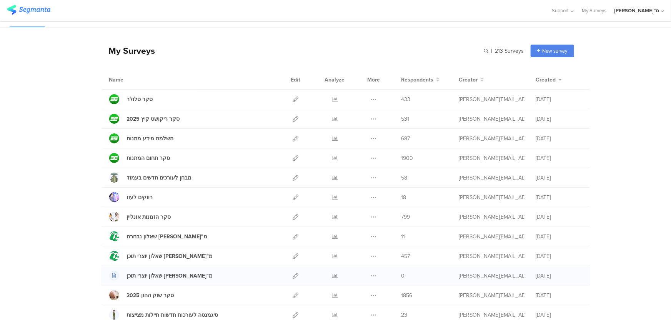
scroll to position [70, 0]
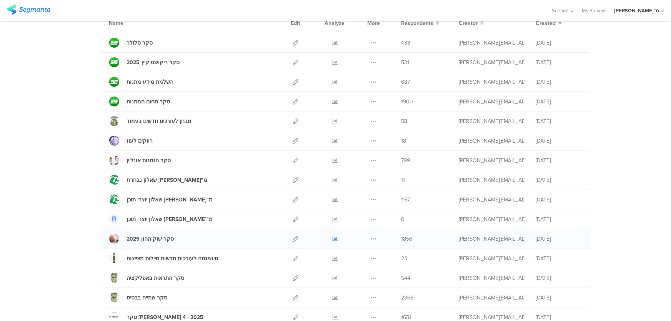
click at [333, 237] on icon at bounding box center [335, 239] width 6 height 6
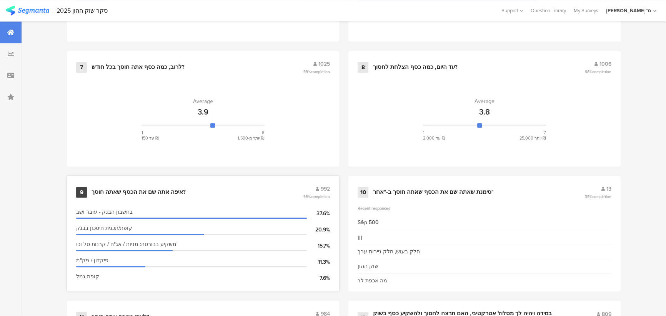
scroll to position [734, 0]
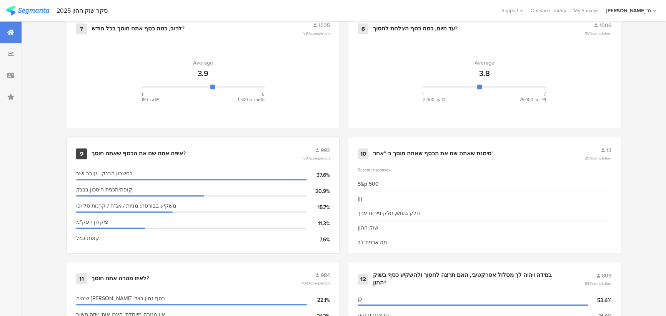
click at [290, 147] on div "9 איפה אתה שם את הכסף שאתה חוסך? 992 99% completion" at bounding box center [203, 154] width 254 height 15
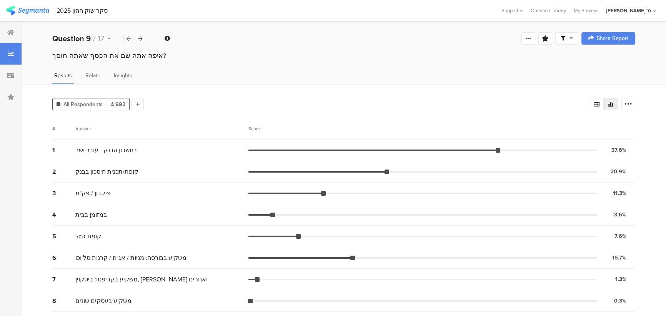
click at [133, 38] on div at bounding box center [128, 38] width 10 height 9
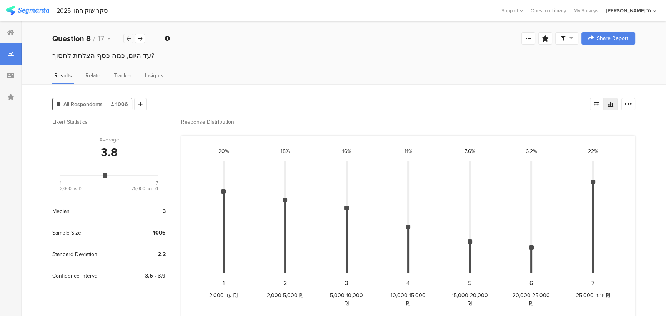
click at [131, 38] on div at bounding box center [128, 38] width 10 height 9
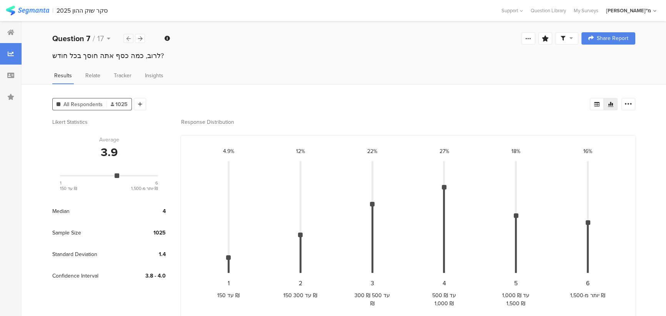
click at [131, 38] on div at bounding box center [128, 38] width 10 height 9
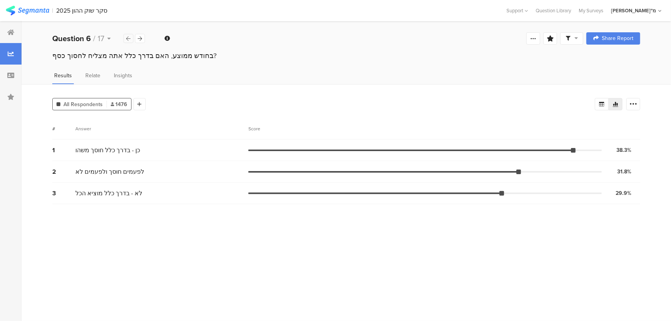
click at [131, 38] on div at bounding box center [128, 38] width 10 height 9
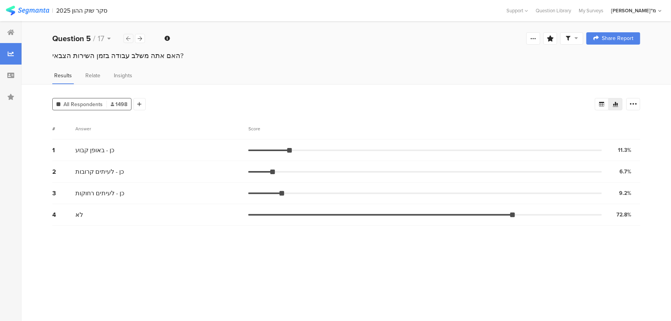
click at [131, 38] on div at bounding box center [128, 38] width 10 height 9
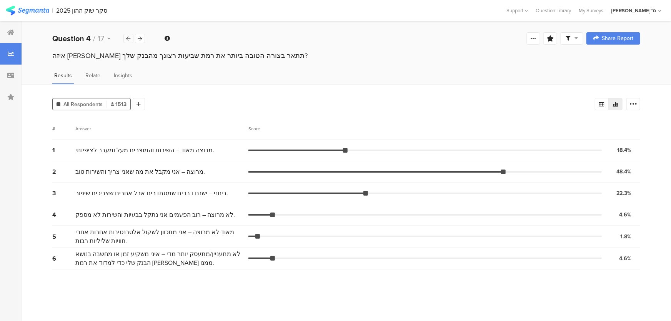
click at [131, 38] on div at bounding box center [128, 38] width 10 height 9
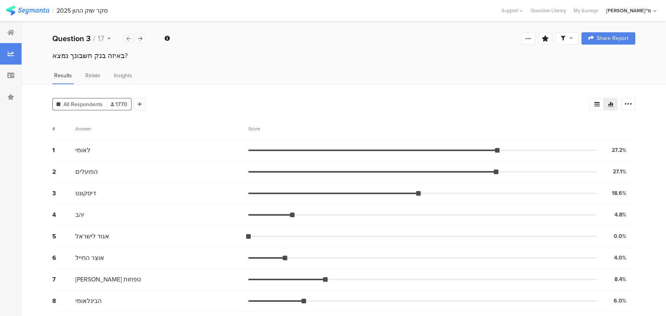
click at [131, 38] on div at bounding box center [128, 38] width 10 height 9
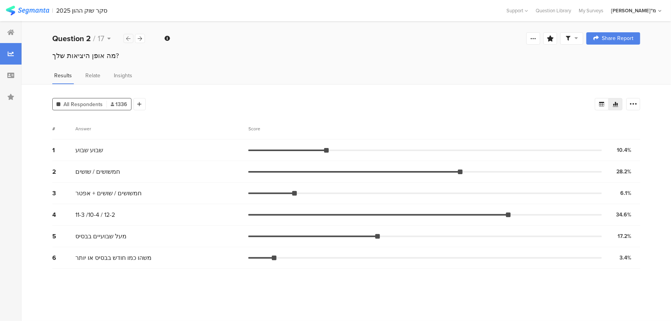
click at [131, 38] on div at bounding box center [128, 38] width 10 height 9
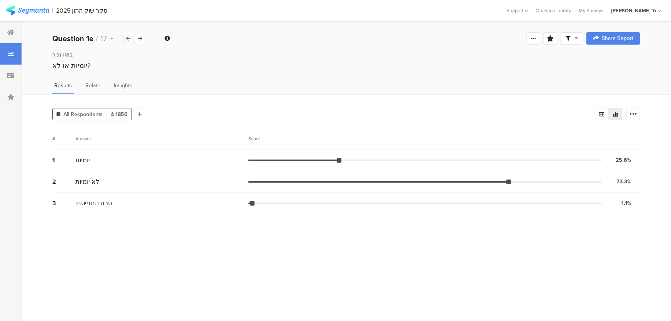
click at [131, 38] on div at bounding box center [128, 38] width 10 height 9
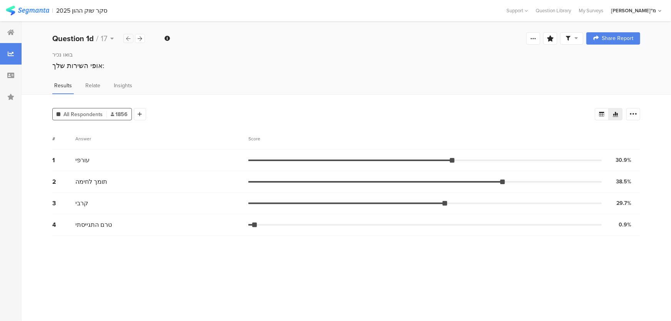
click at [131, 38] on div at bounding box center [128, 38] width 10 height 9
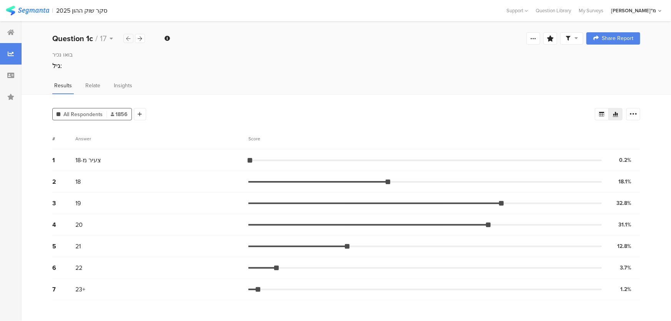
click at [131, 38] on div at bounding box center [128, 38] width 10 height 9
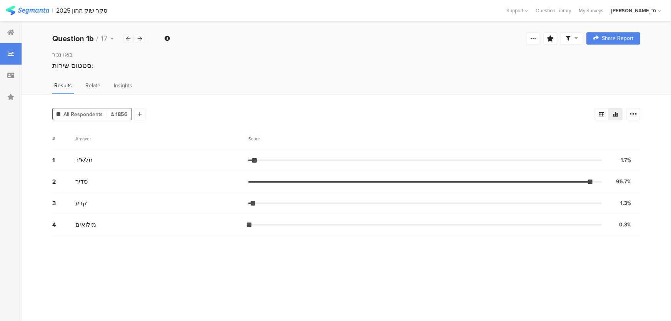
click at [131, 38] on div at bounding box center [128, 38] width 10 height 9
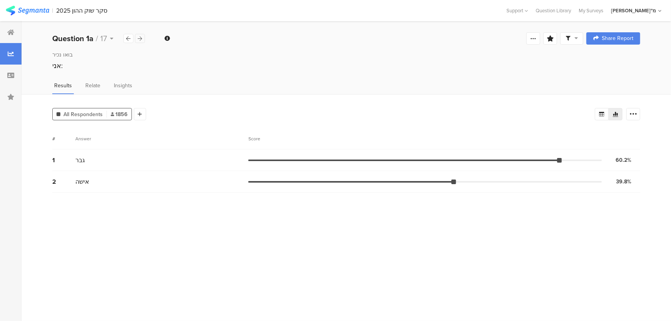
click at [140, 37] on icon at bounding box center [140, 38] width 4 height 5
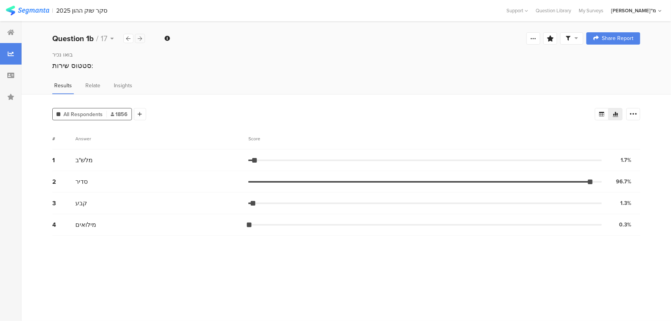
click at [140, 37] on icon at bounding box center [140, 38] width 4 height 5
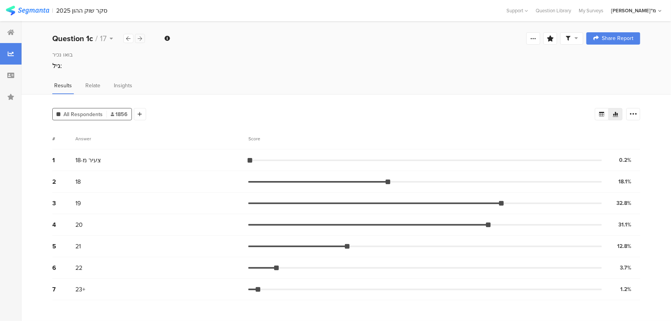
click at [140, 37] on icon at bounding box center [140, 38] width 4 height 5
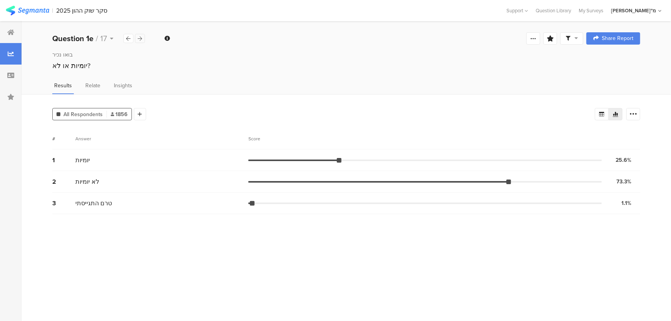
click at [140, 37] on icon at bounding box center [140, 38] width 4 height 5
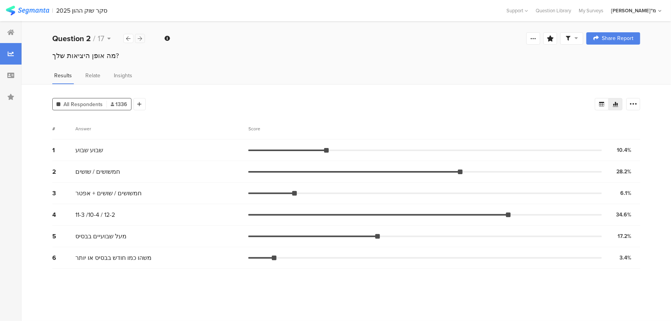
click at [140, 37] on icon at bounding box center [140, 38] width 4 height 5
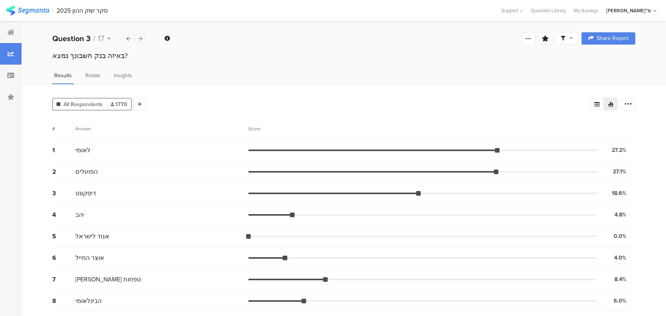
click at [140, 37] on icon at bounding box center [140, 38] width 4 height 5
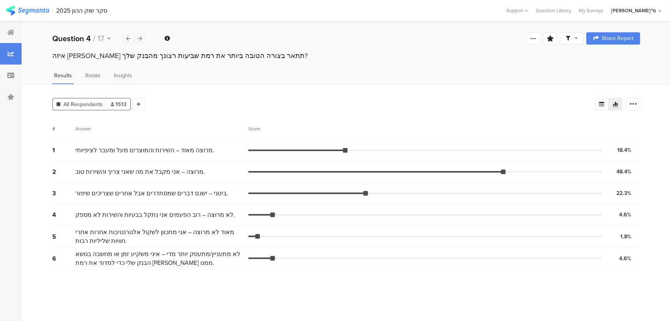
click at [140, 37] on icon at bounding box center [140, 38] width 4 height 5
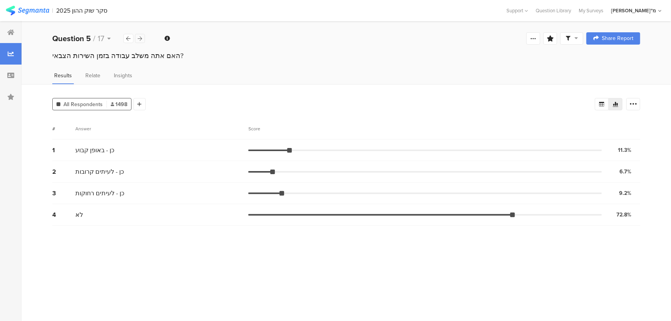
click at [140, 37] on icon at bounding box center [140, 38] width 4 height 5
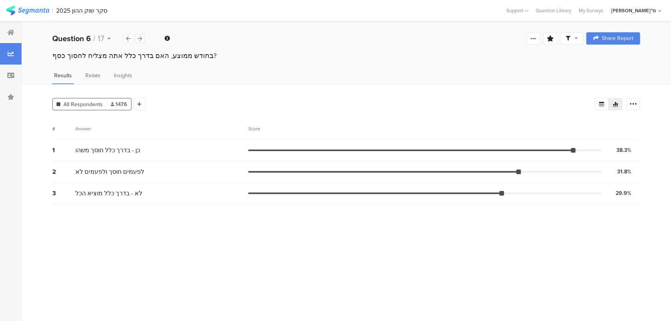
click at [141, 37] on icon at bounding box center [140, 38] width 4 height 5
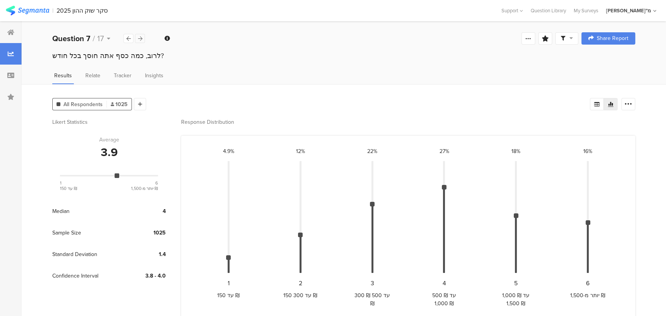
click at [141, 38] on icon at bounding box center [140, 38] width 4 height 5
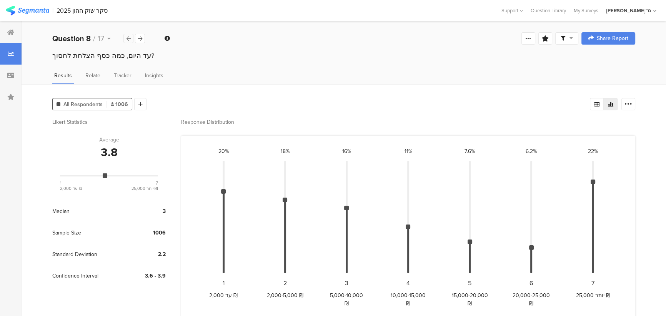
click at [129, 39] on icon at bounding box center [129, 38] width 4 height 5
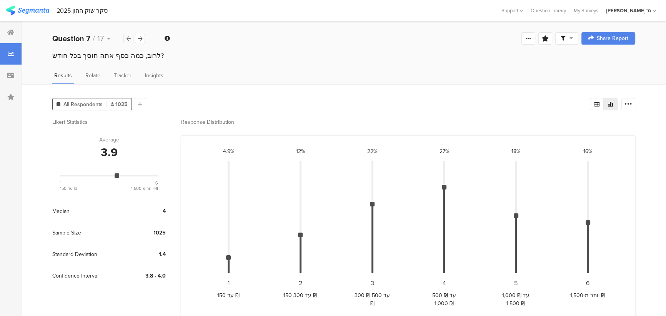
click at [129, 39] on icon at bounding box center [129, 38] width 4 height 5
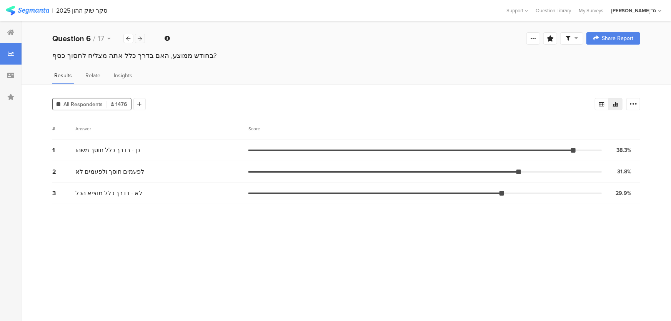
click at [144, 42] on div at bounding box center [140, 38] width 10 height 9
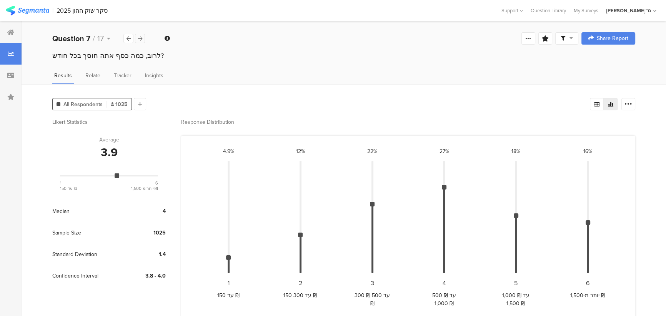
click at [144, 42] on div at bounding box center [140, 38] width 10 height 9
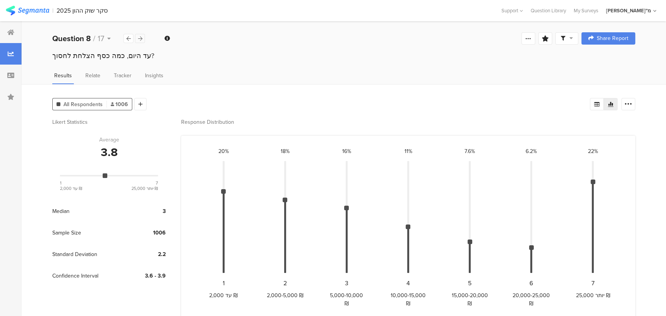
click at [140, 40] on icon at bounding box center [140, 38] width 4 height 5
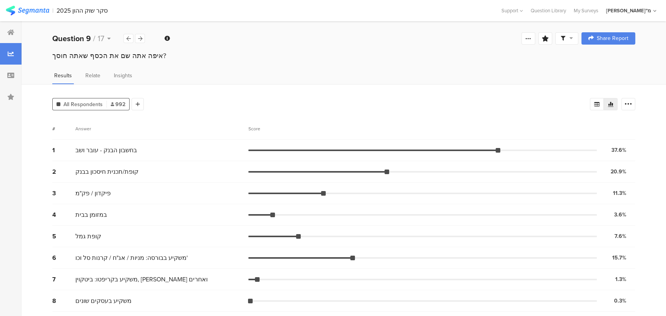
click at [264, 127] on icon at bounding box center [263, 129] width 2 height 5
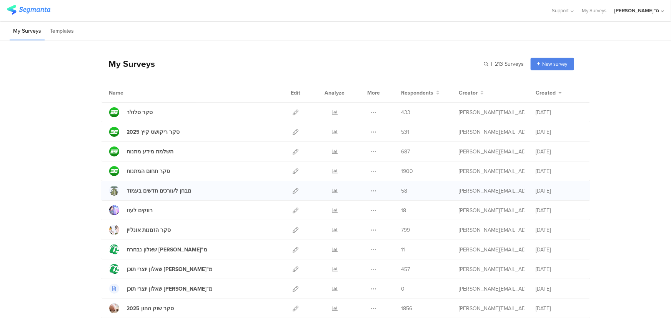
scroll to position [70, 0]
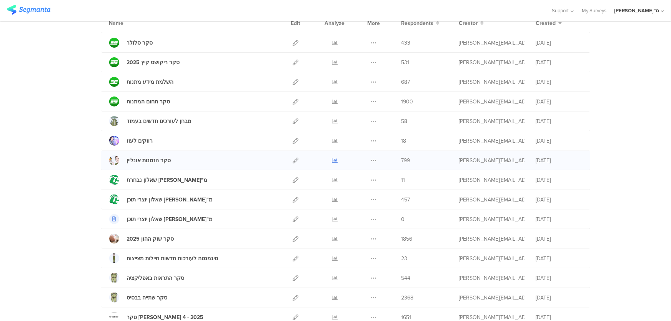
click at [332, 161] on icon at bounding box center [335, 161] width 6 height 6
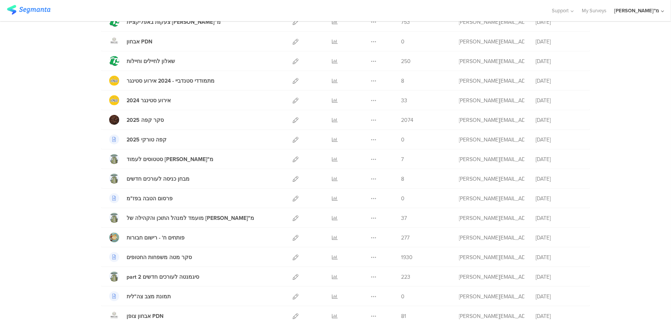
scroll to position [419, 0]
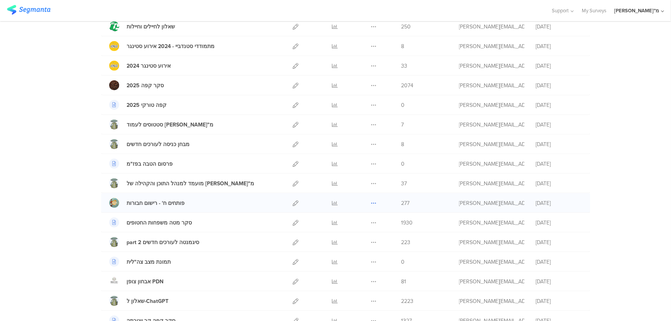
click at [372, 200] on icon at bounding box center [374, 203] width 6 height 6
click at [73, 237] on div "My Surveys | 213 Surveys New survey Start from scratch Choose from templates Na…" at bounding box center [335, 163] width 671 height 1085
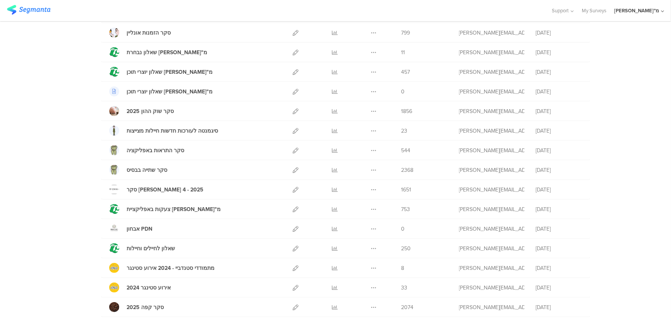
scroll to position [0, 0]
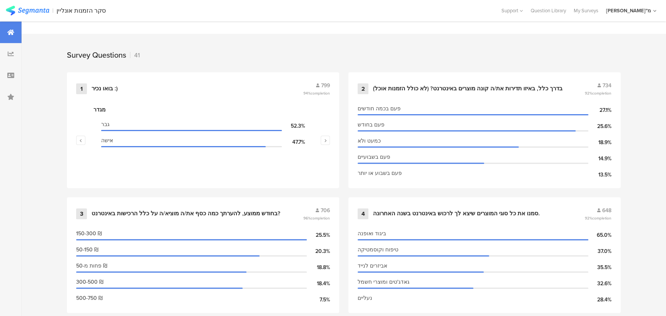
scroll to position [315, 0]
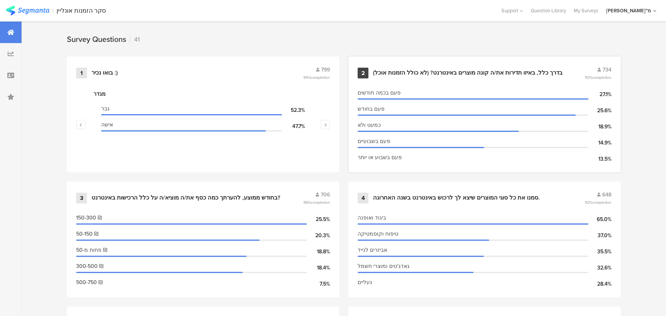
click at [400, 71] on div "בדרך כלל, באיזו תדירות את/ה קונה מוצרים באינטרנט? (לא כולל הזמנות אוכל)" at bounding box center [468, 73] width 190 height 8
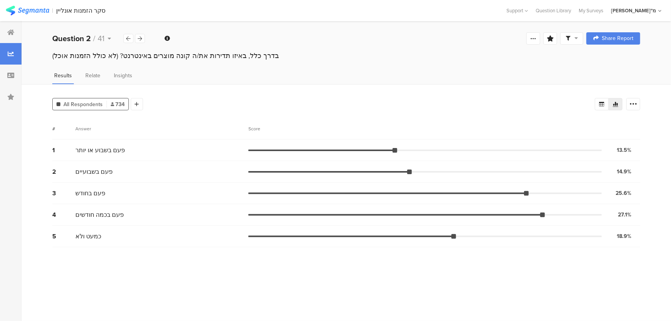
click at [115, 210] on span "פעם בכמה חודשים" at bounding box center [99, 214] width 48 height 9
click at [102, 192] on span "פעם בחודש" at bounding box center [90, 193] width 30 height 9
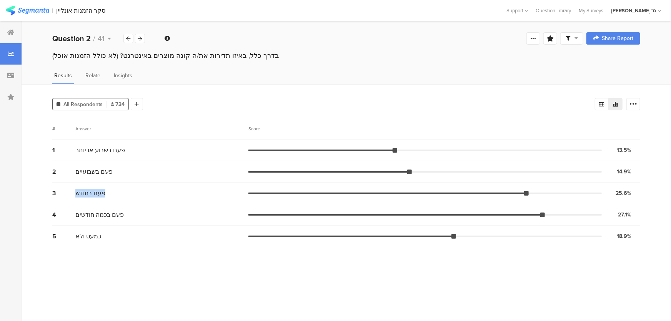
click at [102, 192] on span "פעם בחודש" at bounding box center [90, 193] width 30 height 9
click at [111, 175] on div "פעם בשבועיים" at bounding box center [161, 171] width 173 height 9
click at [100, 193] on span "פעם בחודש" at bounding box center [90, 193] width 30 height 9
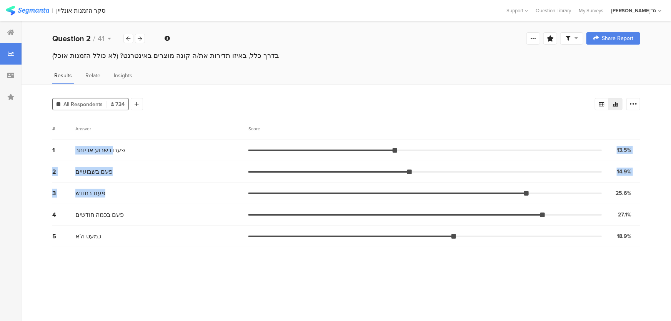
drag, startPoint x: 111, startPoint y: 192, endPoint x: 111, endPoint y: 153, distance: 38.9
click at [111, 153] on div "1 פעם בשבוע או יותר 13.5% 99 votes 2 פעם בשבועיים 14.9% 109 votes 3 פעם בחודש 2…" at bounding box center [346, 194] width 588 height 108
click at [111, 153] on span "פעם בשבוע או יותר" at bounding box center [100, 150] width 50 height 9
click at [142, 40] on div at bounding box center [140, 38] width 10 height 9
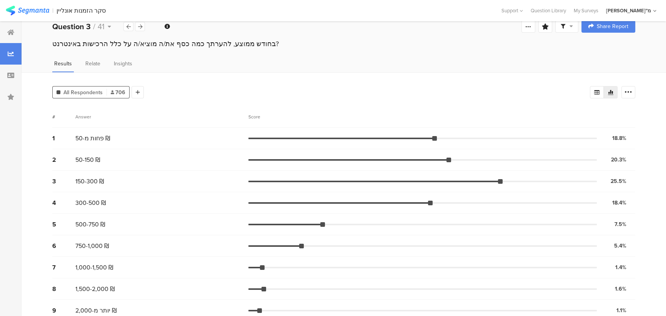
scroll to position [22, 0]
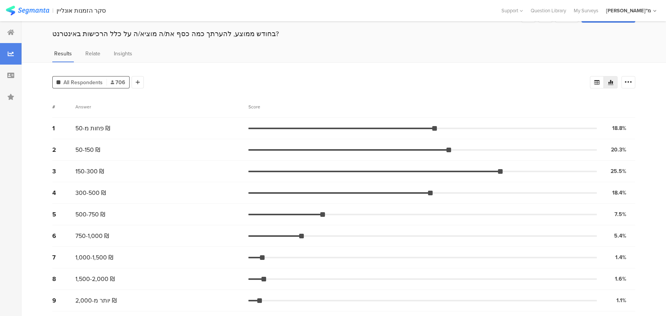
click at [125, 63] on div "All Respondents 706 Add Segment Segment markers Confidence interval Vote count …" at bounding box center [344, 189] width 645 height 255
click at [123, 58] on div "Insights" at bounding box center [123, 56] width 22 height 13
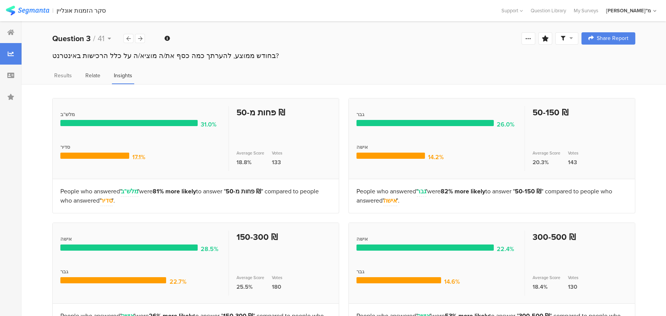
click at [87, 75] on span "Relate" at bounding box center [92, 76] width 15 height 8
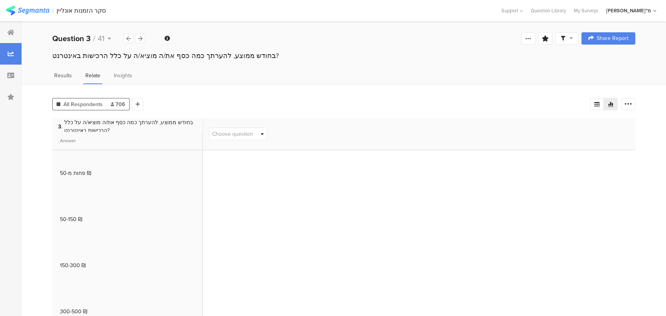
click at [73, 75] on div "Results" at bounding box center [63, 78] width 22 height 13
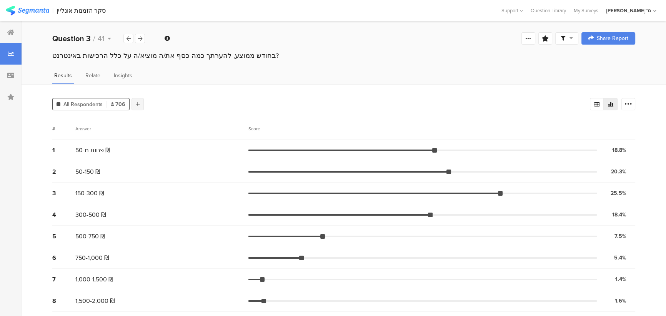
click at [132, 102] on div at bounding box center [138, 104] width 12 height 12
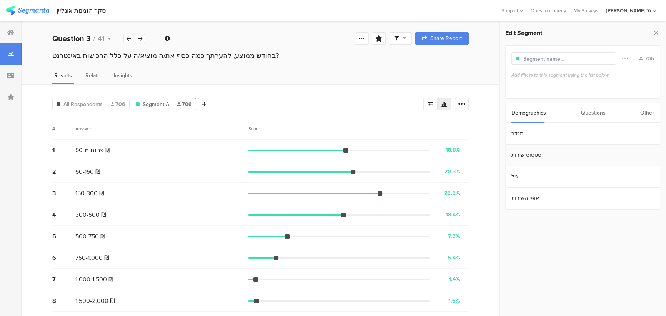
click at [554, 155] on section "סטטוס שירות" at bounding box center [583, 156] width 154 height 22
click at [547, 146] on div "סדיר" at bounding box center [581, 145] width 133 height 7
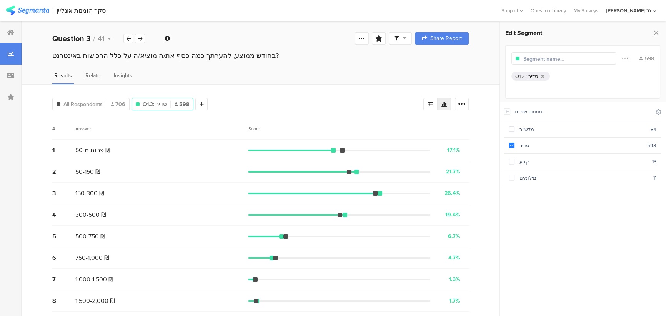
click at [387, 79] on div "Results Relate Insights" at bounding box center [261, 78] width 478 height 13
click at [127, 38] on icon at bounding box center [129, 38] width 4 height 5
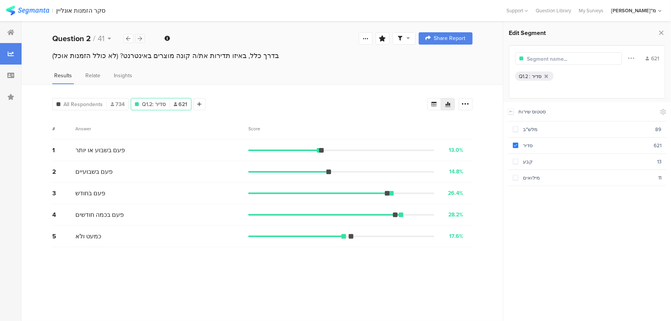
click at [142, 38] on div at bounding box center [140, 38] width 10 height 9
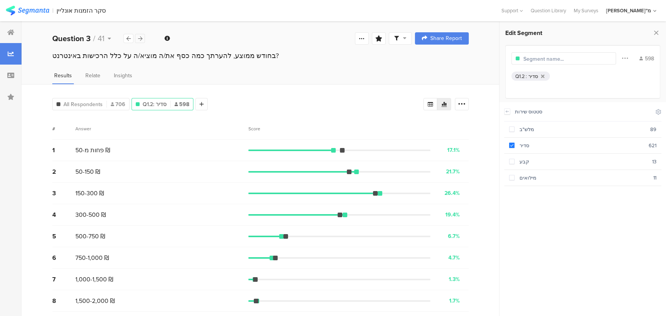
click at [142, 38] on div at bounding box center [140, 38] width 10 height 9
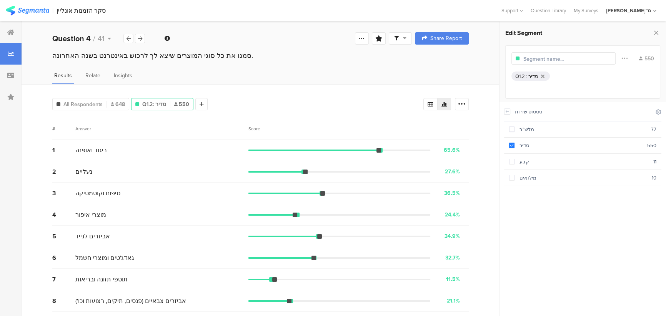
click at [261, 132] on div "# Answer Score" at bounding box center [260, 129] width 417 height 22
click at [257, 131] on div "# Answer Score" at bounding box center [260, 129] width 417 height 22
click at [256, 127] on div "Score" at bounding box center [257, 128] width 16 height 7
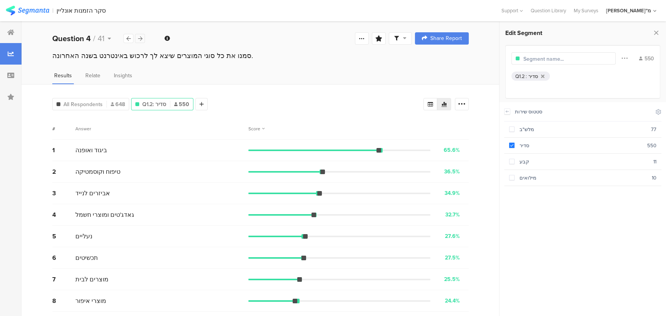
click at [138, 38] on icon at bounding box center [140, 38] width 4 height 5
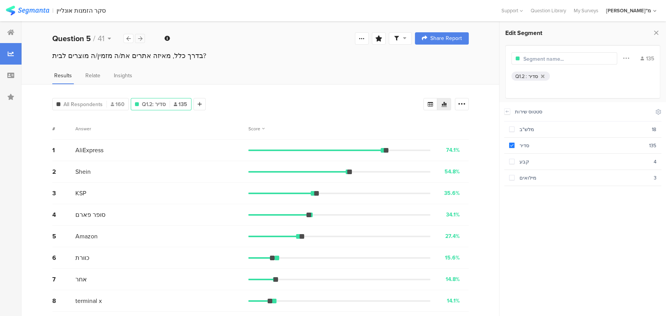
click at [139, 37] on icon at bounding box center [140, 38] width 4 height 5
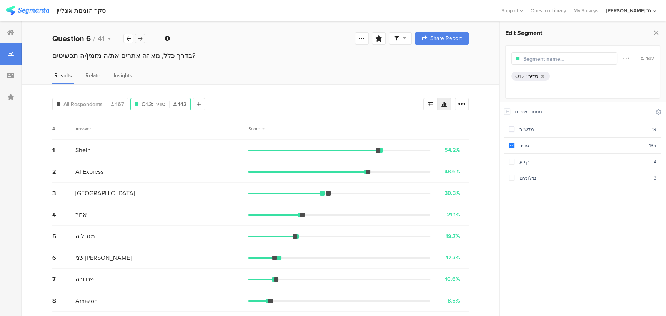
click at [139, 37] on icon at bounding box center [140, 38] width 4 height 5
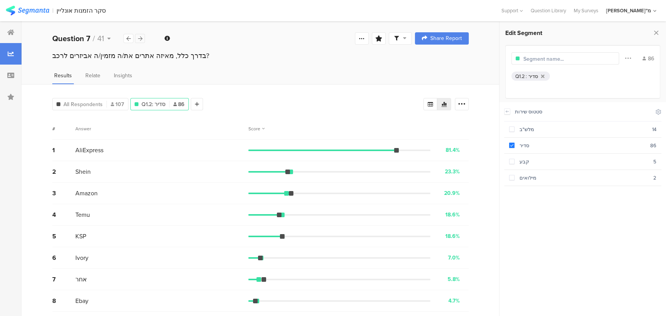
click at [139, 37] on icon at bounding box center [140, 38] width 4 height 5
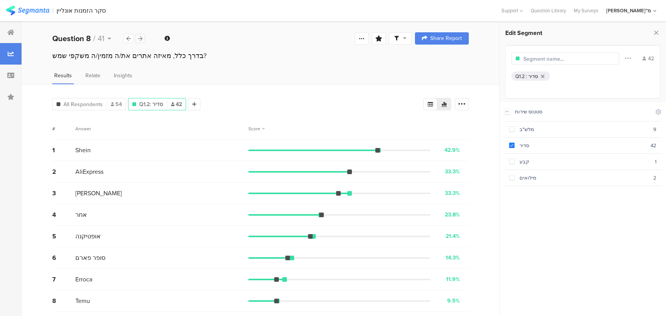
click at [139, 37] on icon at bounding box center [140, 38] width 4 height 5
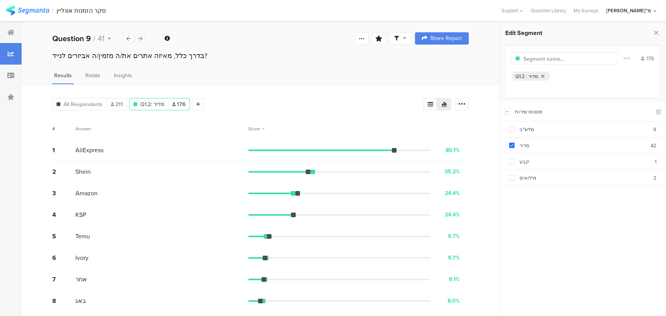
click at [139, 37] on icon at bounding box center [140, 38] width 4 height 5
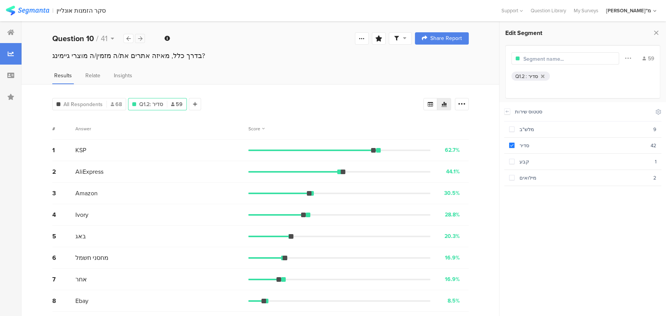
click at [139, 37] on icon at bounding box center [140, 38] width 4 height 5
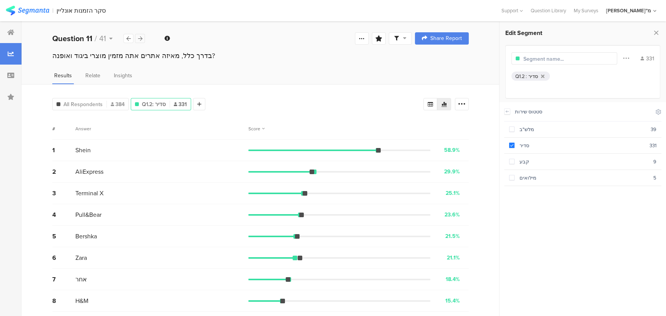
click at [139, 37] on icon at bounding box center [140, 38] width 4 height 5
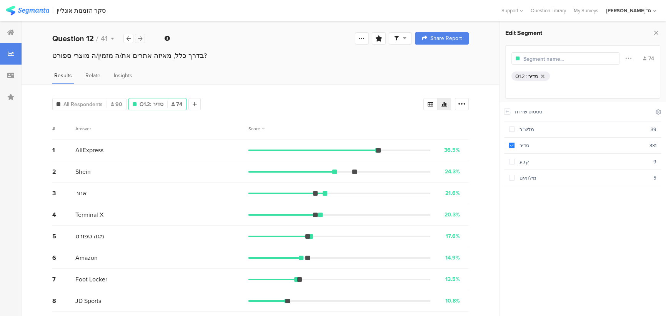
click at [139, 37] on icon at bounding box center [140, 38] width 4 height 5
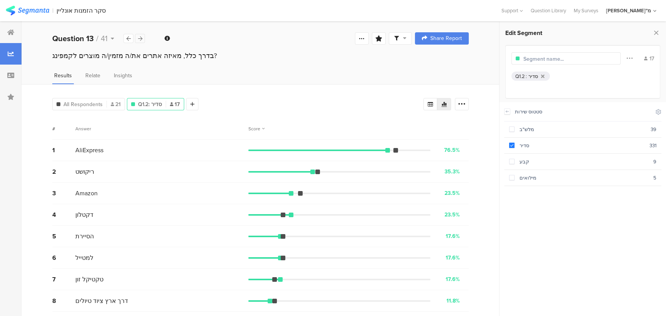
click at [139, 37] on icon at bounding box center [140, 38] width 4 height 5
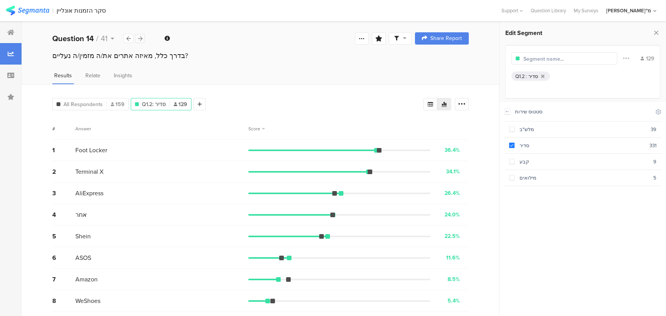
click at [139, 37] on icon at bounding box center [140, 38] width 4 height 5
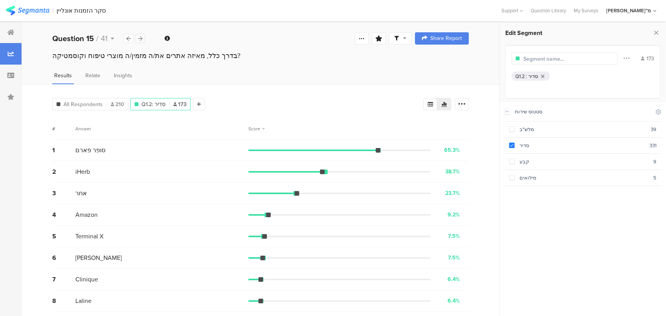
click at [139, 37] on icon at bounding box center [140, 38] width 4 height 5
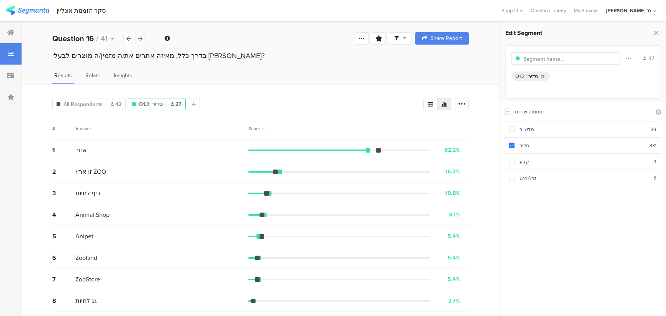
click at [139, 37] on icon at bounding box center [140, 38] width 4 height 5
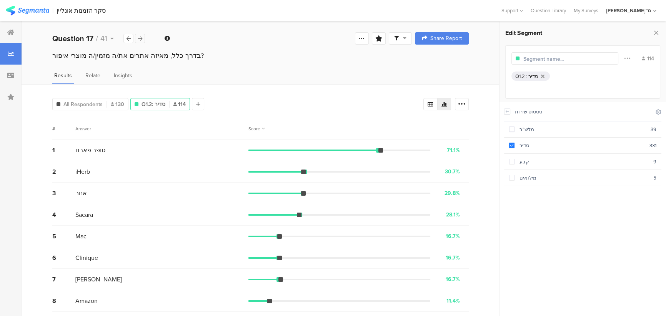
click at [139, 37] on icon at bounding box center [140, 38] width 4 height 5
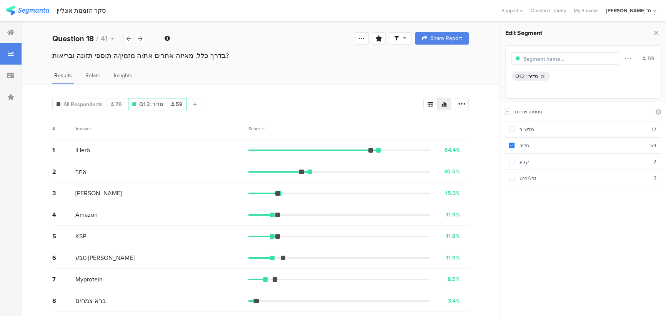
click at [42, 13] on img at bounding box center [27, 11] width 43 height 10
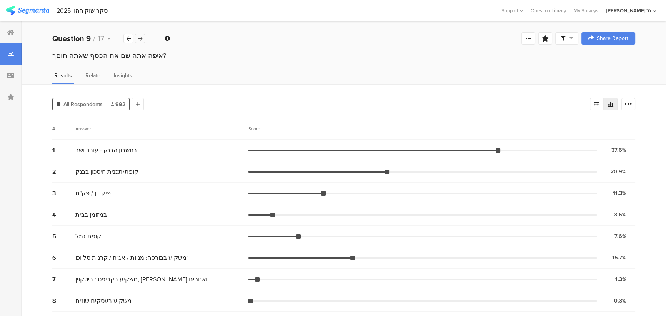
click at [143, 41] on div at bounding box center [140, 38] width 10 height 9
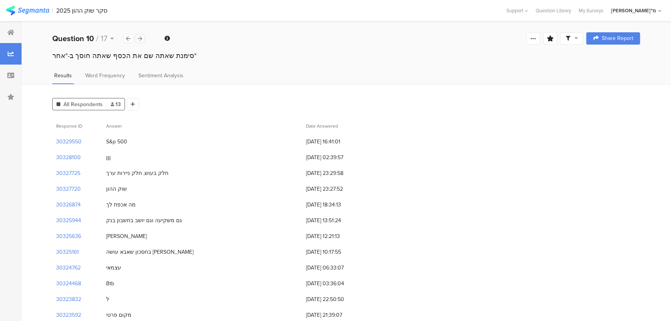
click at [143, 41] on div at bounding box center [140, 38] width 10 height 9
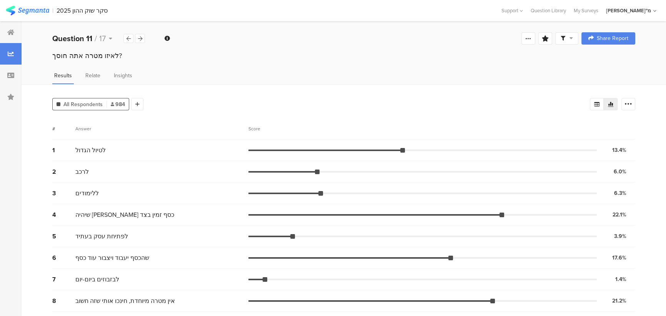
click at [269, 129] on div "Score" at bounding box center [442, 128] width 387 height 7
click at [257, 127] on div "Score" at bounding box center [257, 128] width 16 height 7
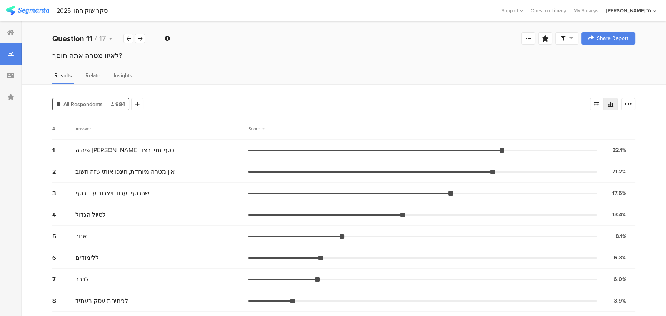
click at [135, 38] on div "Question 11 / 17" at bounding box center [98, 39] width 93 height 12
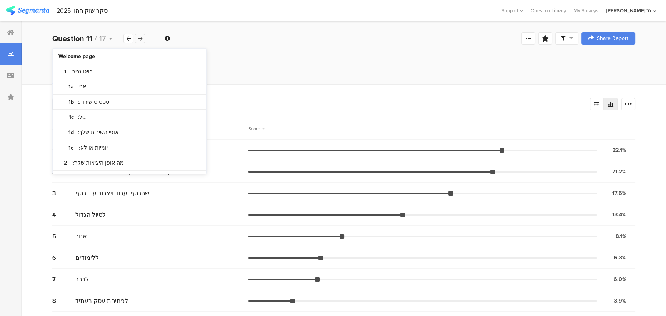
click at [137, 38] on div at bounding box center [140, 38] width 10 height 9
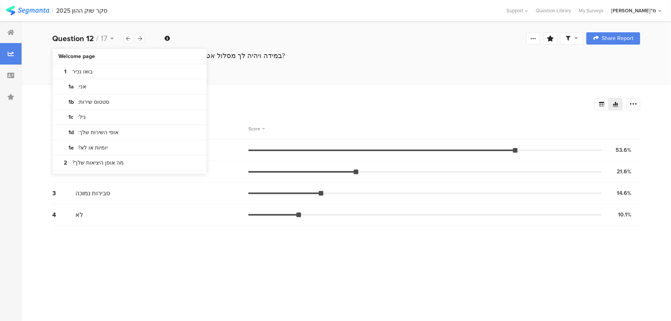
click at [312, 78] on div "Results Relate Insights" at bounding box center [347, 78] width 650 height 13
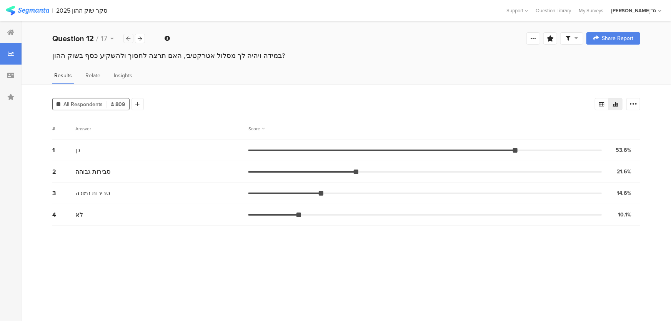
click at [129, 40] on icon at bounding box center [129, 38] width 4 height 5
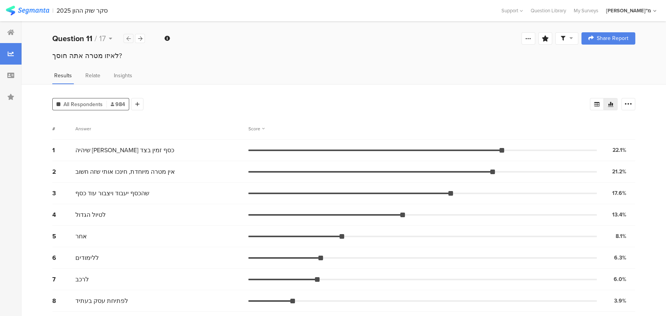
click at [129, 40] on icon at bounding box center [129, 38] width 4 height 5
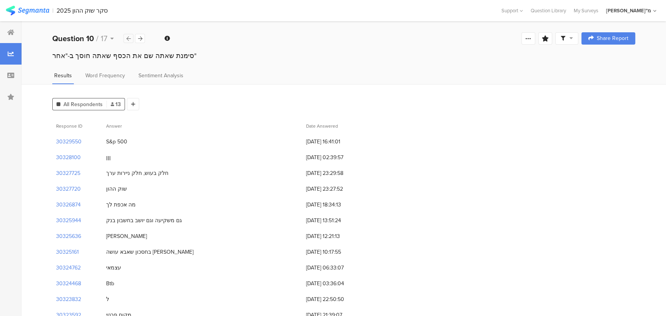
click at [129, 40] on icon at bounding box center [129, 38] width 4 height 5
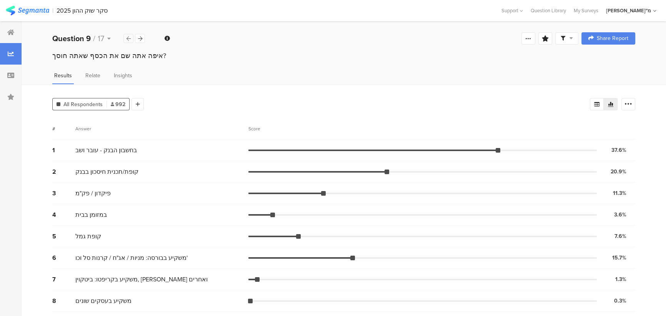
click at [129, 40] on icon at bounding box center [129, 38] width 4 height 5
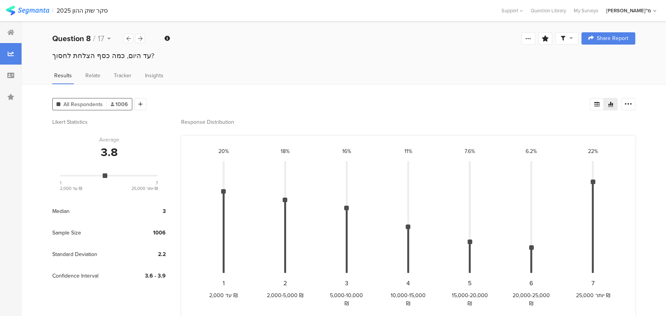
click at [283, 112] on div "All Respondents 1006 Add Segment Segment markers Confidence interval Vote count…" at bounding box center [344, 205] width 645 height 242
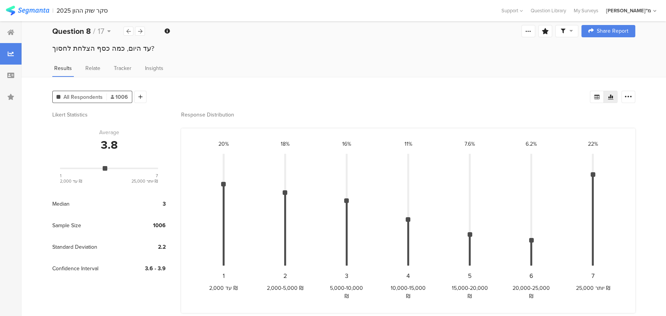
scroll to position [8, 0]
click at [408, 98] on div "All Respondents 1006 Add Segment" at bounding box center [321, 94] width 538 height 15
